Goal: Book appointment/travel/reservation

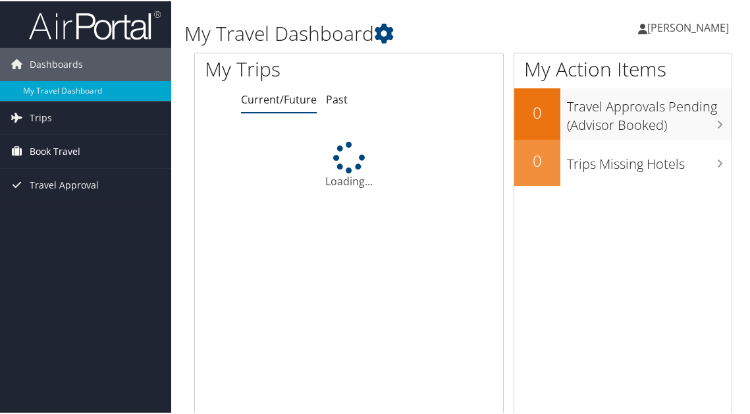
click at [65, 147] on span "Book Travel" at bounding box center [55, 150] width 51 height 33
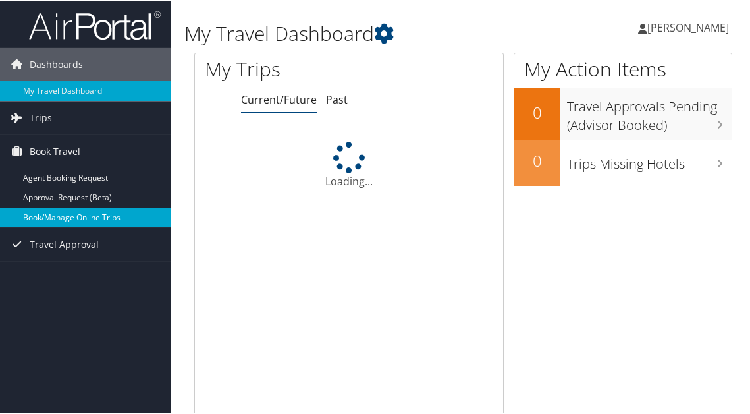
click at [70, 211] on link "Book/Manage Online Trips" at bounding box center [85, 216] width 171 height 20
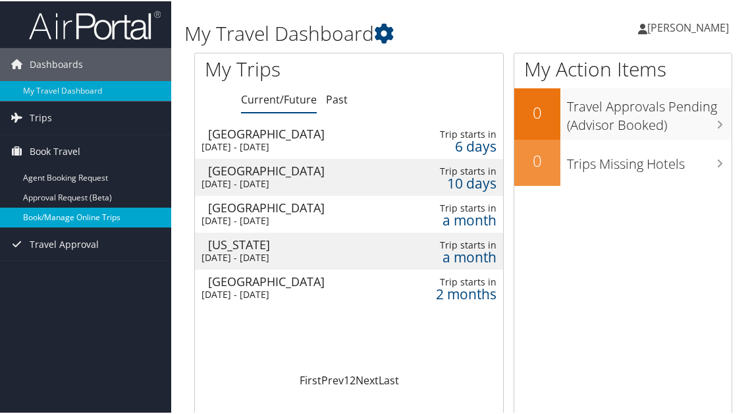
click at [92, 210] on link "Book/Manage Online Trips" at bounding box center [85, 216] width 171 height 20
